Goal: Manage account settings

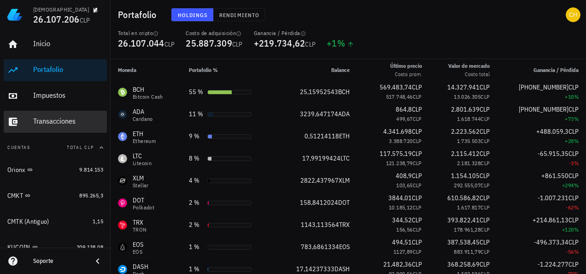
click at [53, 119] on div "Transacciones" at bounding box center [68, 121] width 70 height 9
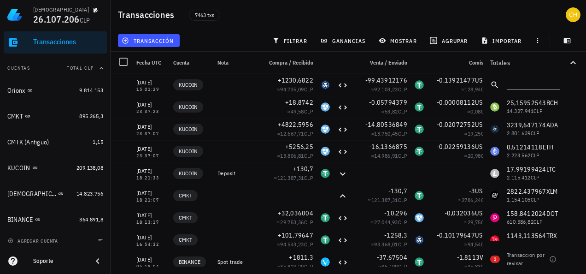
scroll to position [82, 0]
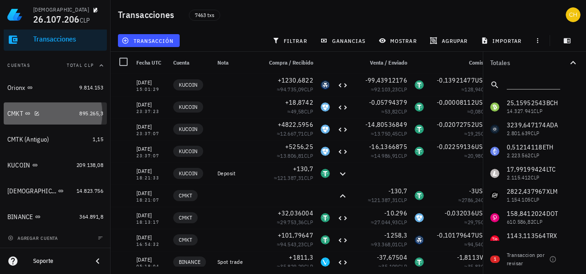
click at [79, 108] on link "CMKT 895.265,3" at bounding box center [55, 113] width 103 height 22
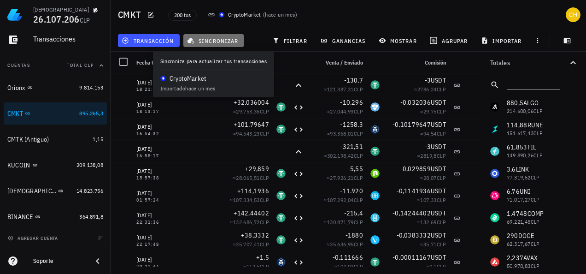
click at [212, 38] on span "sincronizar" at bounding box center [213, 40] width 49 height 7
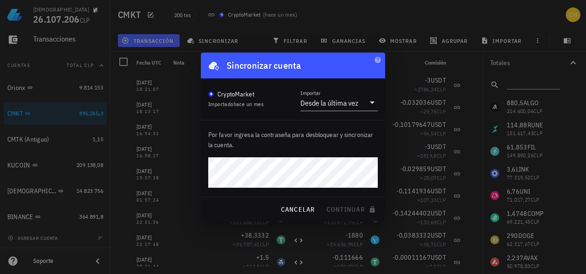
click at [343, 19] on div at bounding box center [293, 137] width 586 height 274
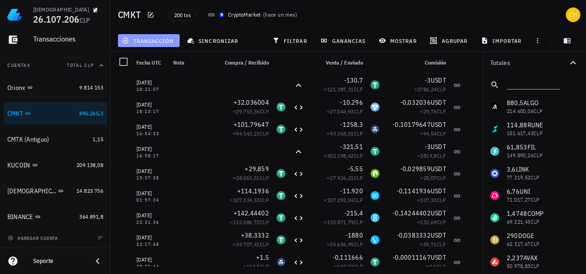
click at [158, 39] on span "transacción" at bounding box center [148, 40] width 50 height 7
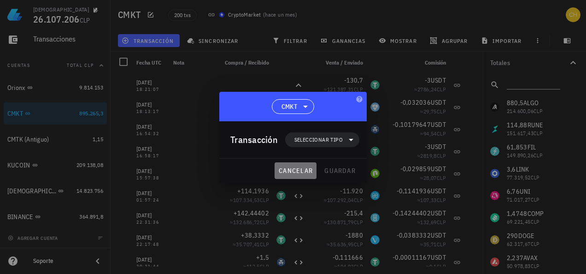
click at [290, 172] on span "cancelar" at bounding box center [295, 170] width 35 height 8
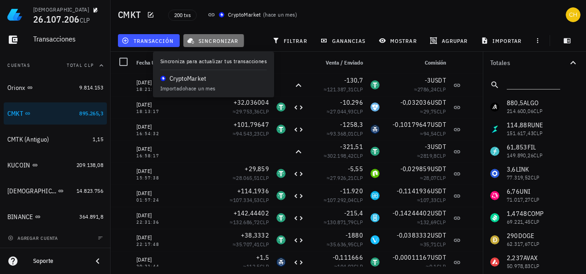
click at [230, 39] on span "sincronizar" at bounding box center [213, 40] width 49 height 7
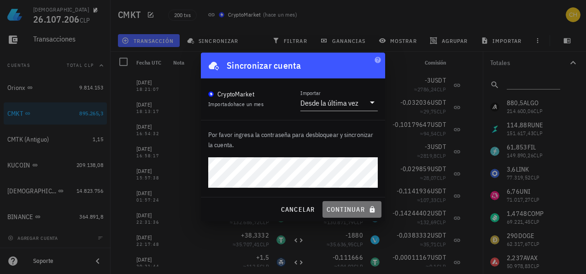
click at [346, 207] on span "continuar" at bounding box center [352, 209] width 52 height 8
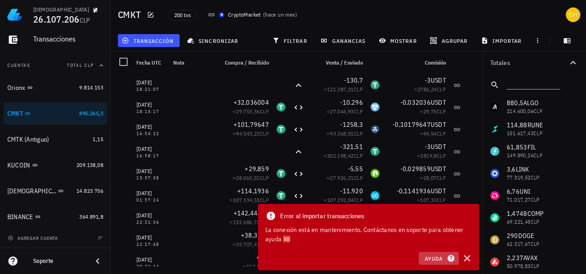
click at [444, 256] on span "Ayuda" at bounding box center [438, 258] width 29 height 8
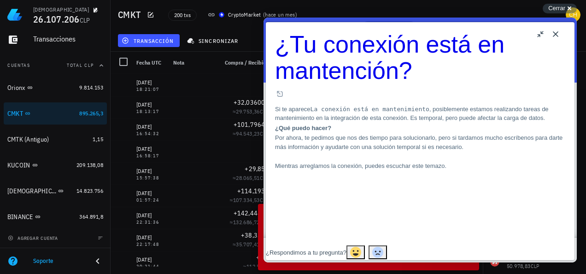
click at [557, 31] on button "Close" at bounding box center [555, 34] width 15 height 15
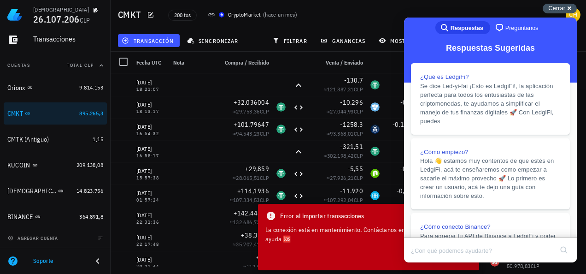
click at [566, 9] on div "Cerrar cross-small" at bounding box center [560, 9] width 34 height 10
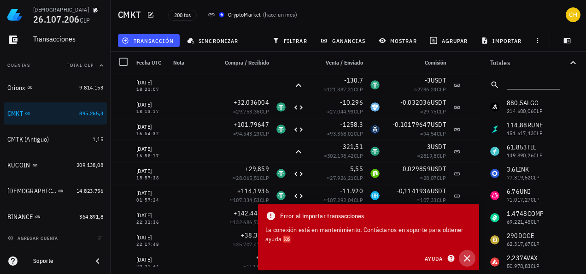
click at [465, 256] on icon "button" at bounding box center [467, 258] width 6 height 6
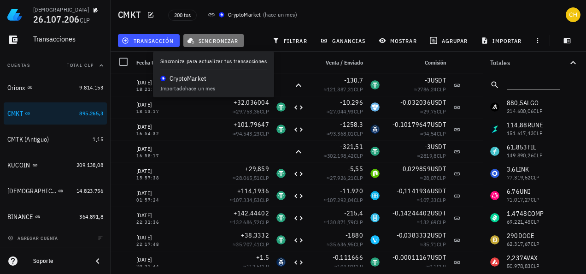
click at [195, 36] on button "sincronizar" at bounding box center [213, 40] width 61 height 13
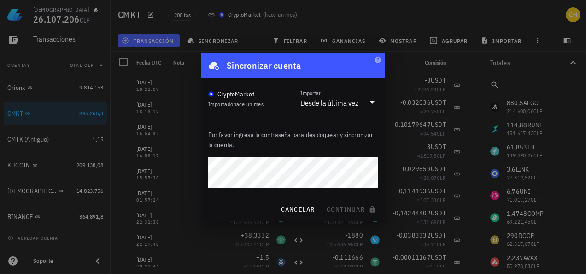
click at [374, 23] on div at bounding box center [293, 137] width 586 height 274
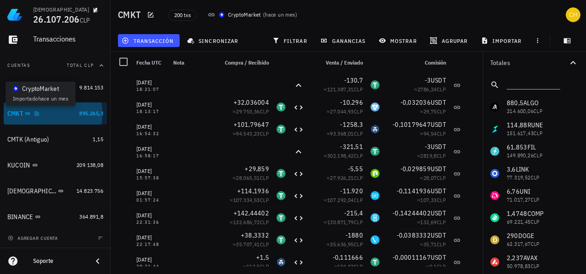
click at [29, 112] on icon at bounding box center [28, 114] width 6 height 6
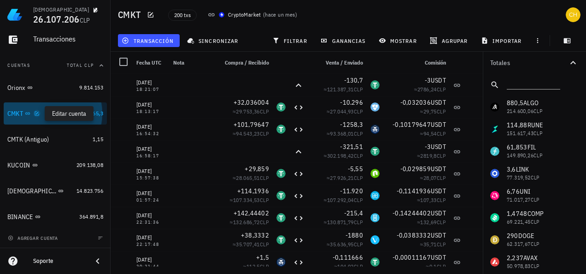
click at [35, 113] on icon "button" at bounding box center [37, 114] width 6 height 6
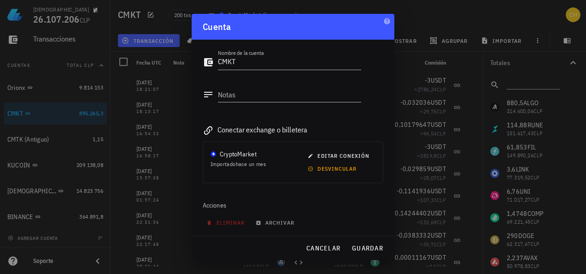
scroll to position [47, 0]
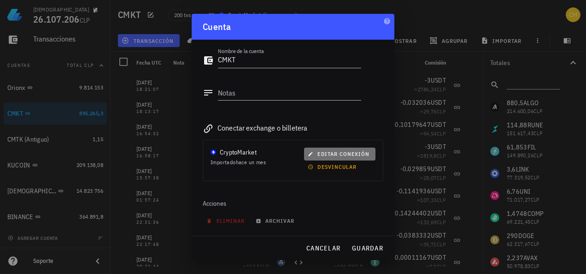
click at [343, 153] on span "editar conexión" at bounding box center [339, 153] width 60 height 7
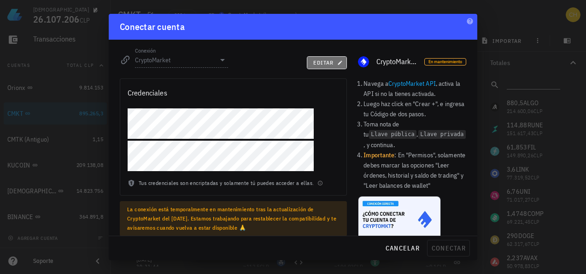
click at [329, 64] on span "editar" at bounding box center [327, 62] width 28 height 7
click at [146, 93] on div "Credenciales" at bounding box center [148, 92] width 40 height 13
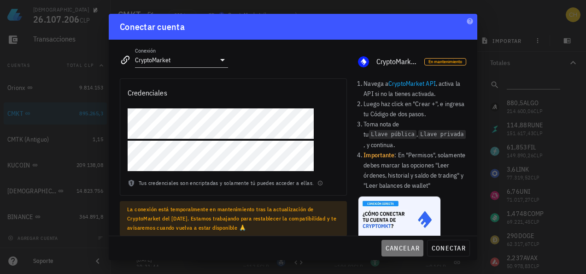
click at [399, 246] on span "cancelar" at bounding box center [402, 248] width 35 height 8
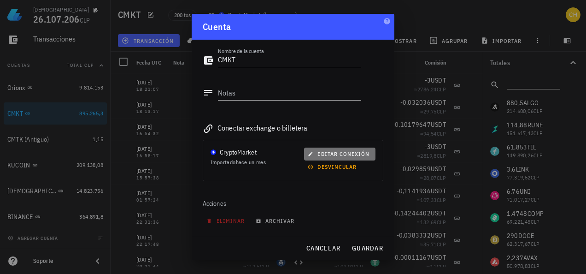
click at [333, 153] on span "editar conexión" at bounding box center [339, 153] width 60 height 7
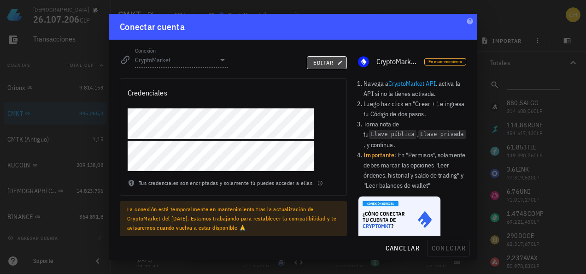
click at [315, 63] on span "editar" at bounding box center [327, 62] width 28 height 7
click at [132, 183] on div "Tus credenciales son encriptadas y solamente tú puedes acceder a ellas." at bounding box center [233, 186] width 226 height 17
drag, startPoint x: 132, startPoint y: 183, endPoint x: 237, endPoint y: 139, distance: 113.9
click at [237, 139] on div at bounding box center [233, 143] width 226 height 70
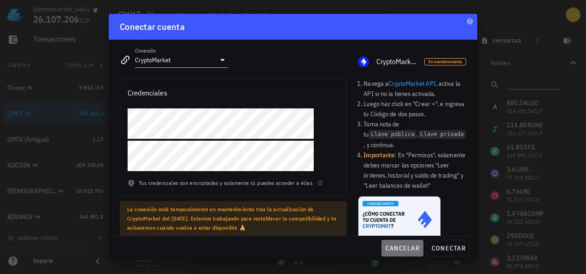
click at [409, 249] on span "cancelar" at bounding box center [402, 248] width 35 height 8
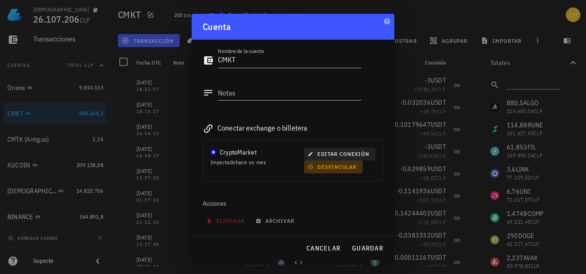
drag, startPoint x: 332, startPoint y: 166, endPoint x: 356, endPoint y: 151, distance: 28.1
click at [356, 151] on div "editar conexión desvincular" at bounding box center [339, 160] width 75 height 29
click at [356, 151] on span "editar conexión" at bounding box center [339, 153] width 60 height 7
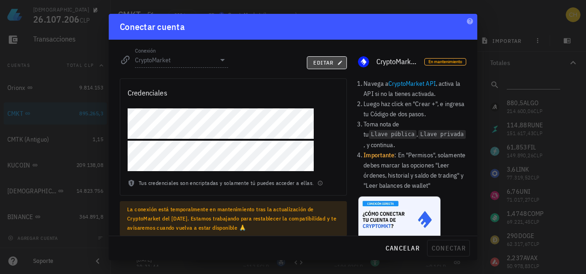
click at [323, 60] on span "editar" at bounding box center [327, 62] width 28 height 7
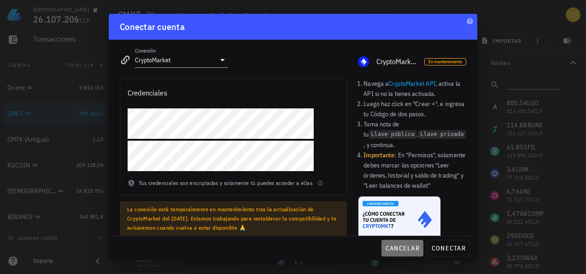
click at [402, 249] on span "cancelar" at bounding box center [402, 248] width 35 height 8
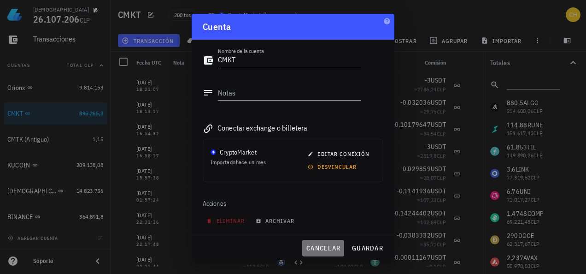
click at [325, 246] on span "cancelar" at bounding box center [323, 248] width 35 height 8
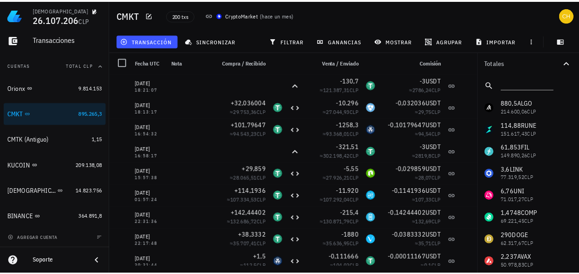
scroll to position [4, 0]
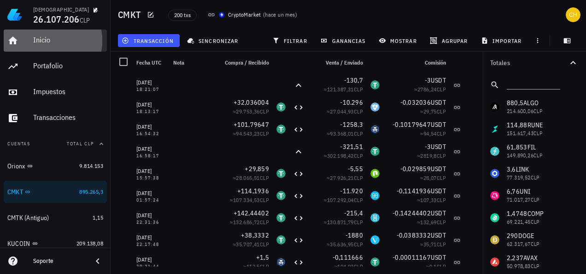
click at [43, 45] on div "Inicio" at bounding box center [68, 40] width 70 height 21
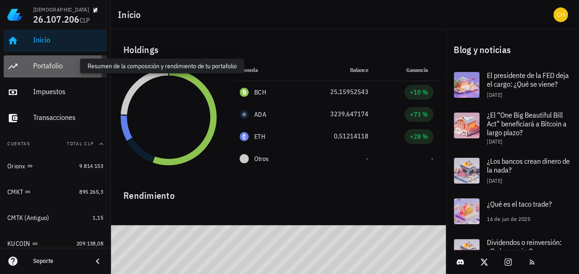
click at [44, 63] on div "Portafolio" at bounding box center [68, 65] width 70 height 9
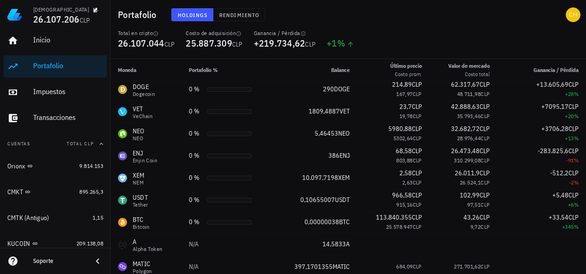
scroll to position [449, 0]
